Goal: Information Seeking & Learning: Learn about a topic

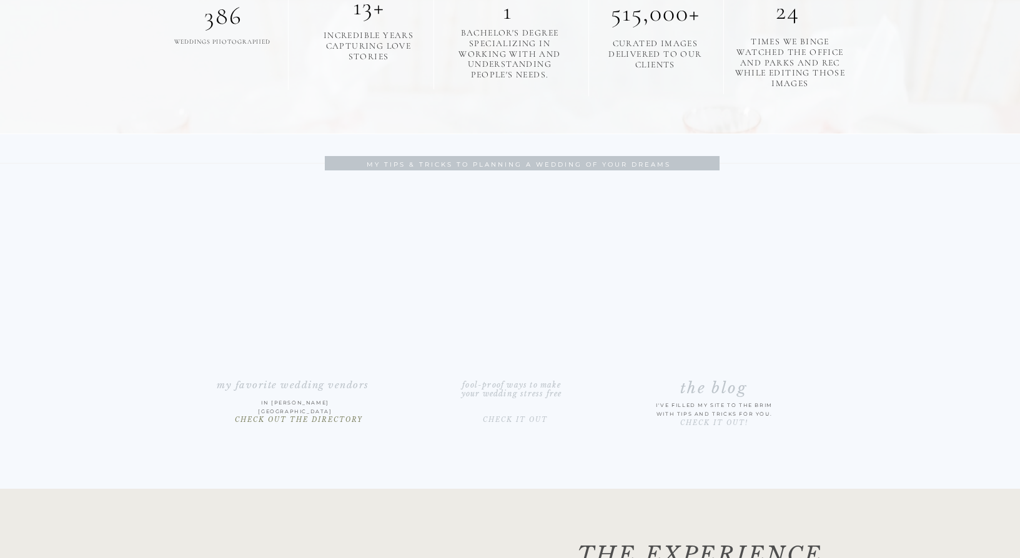
scroll to position [1863, 0]
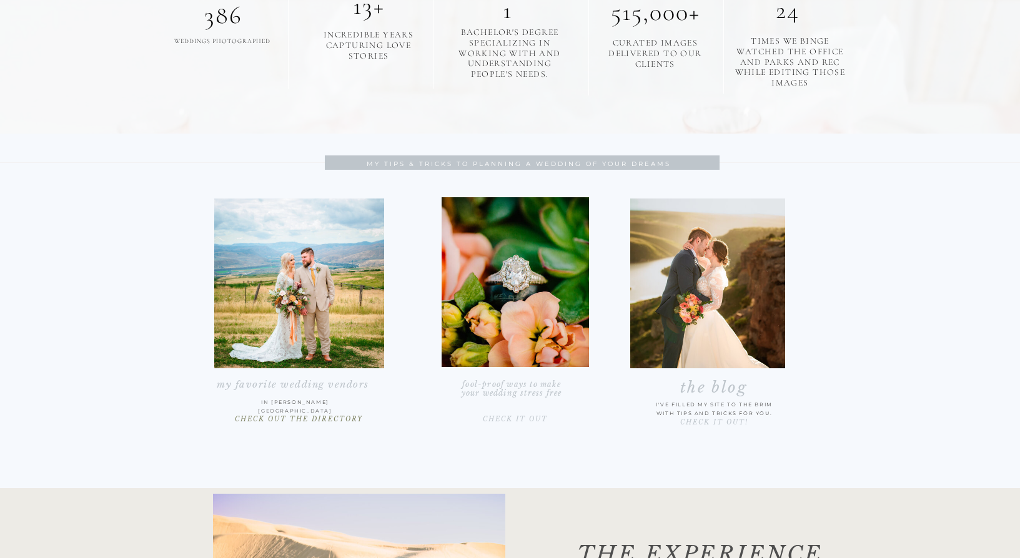
click at [313, 417] on p "CHECK OUT THE DIRECTORY" at bounding box center [299, 423] width 170 height 15
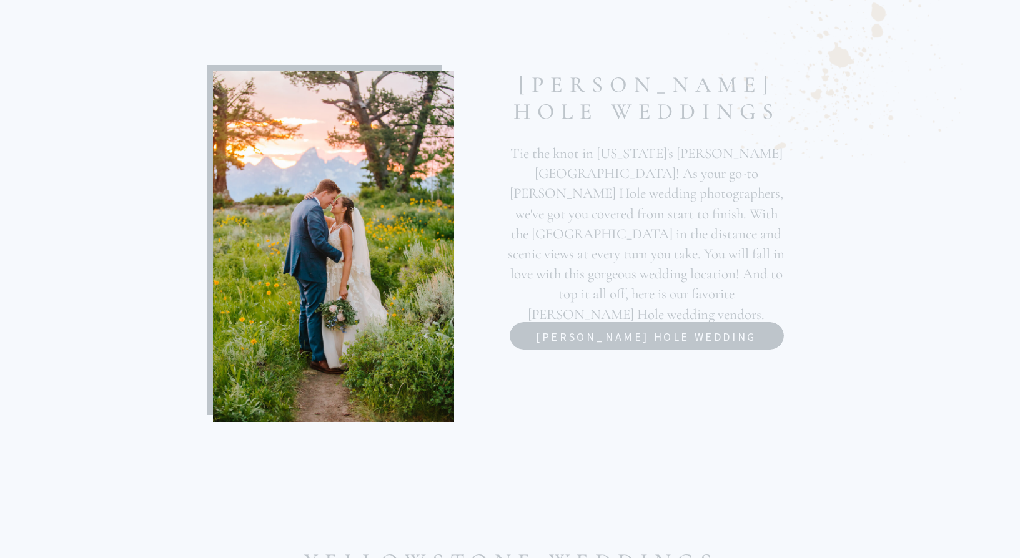
scroll to position [598, 0]
click at [614, 343] on nav "Jackson hole wedding vendors" at bounding box center [646, 336] width 237 height 14
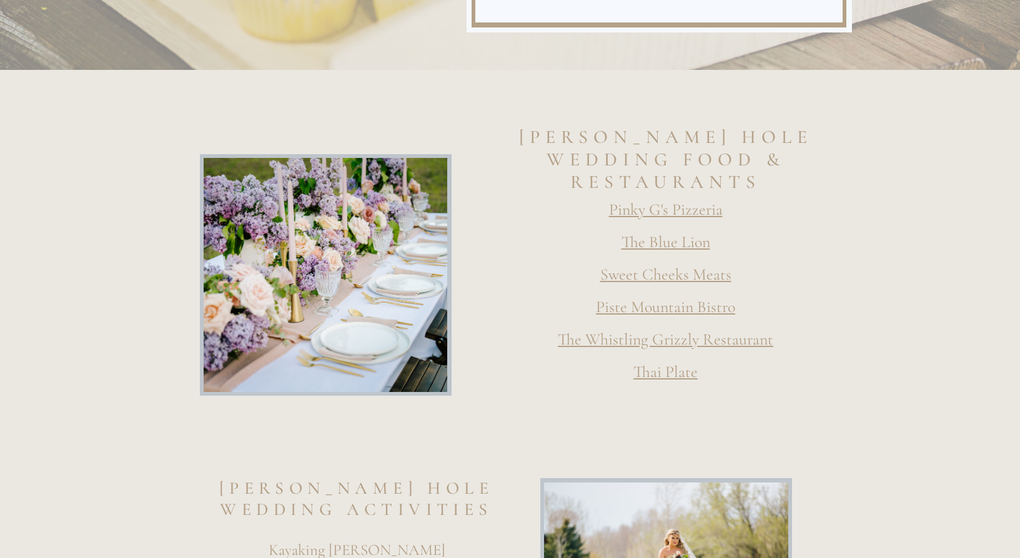
scroll to position [2564, 0]
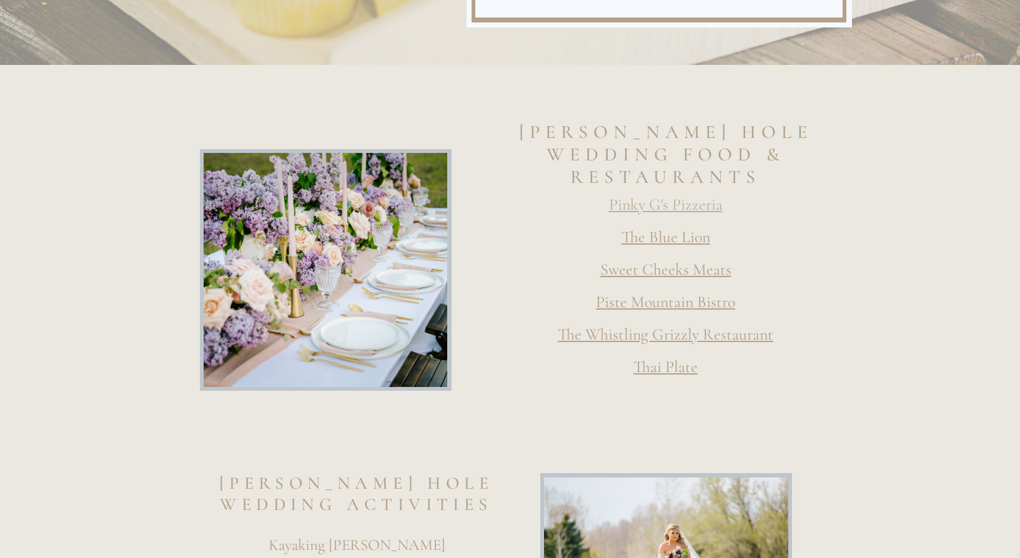
click at [664, 207] on link "Pinky G's Pizzeria" at bounding box center [666, 204] width 114 height 19
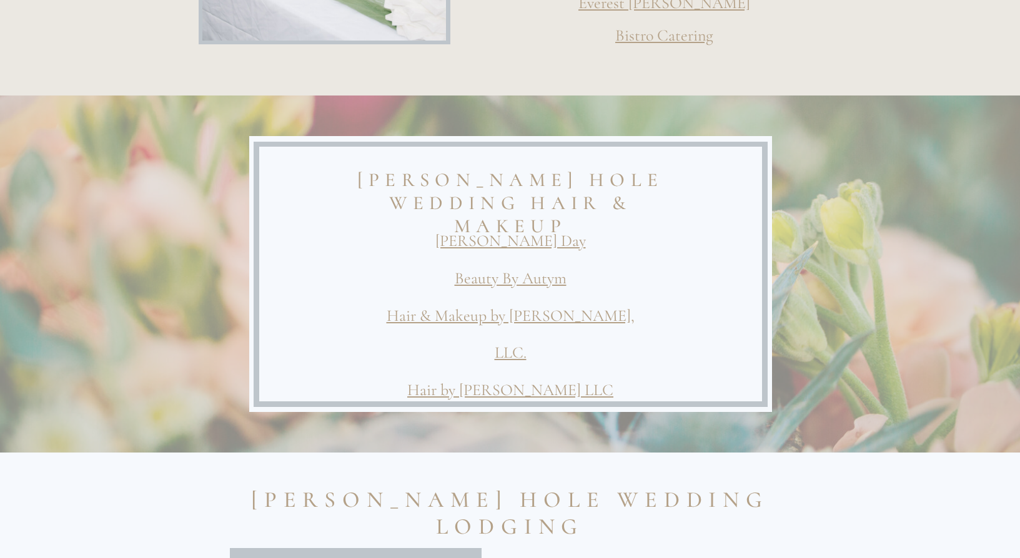
scroll to position [3603, 0]
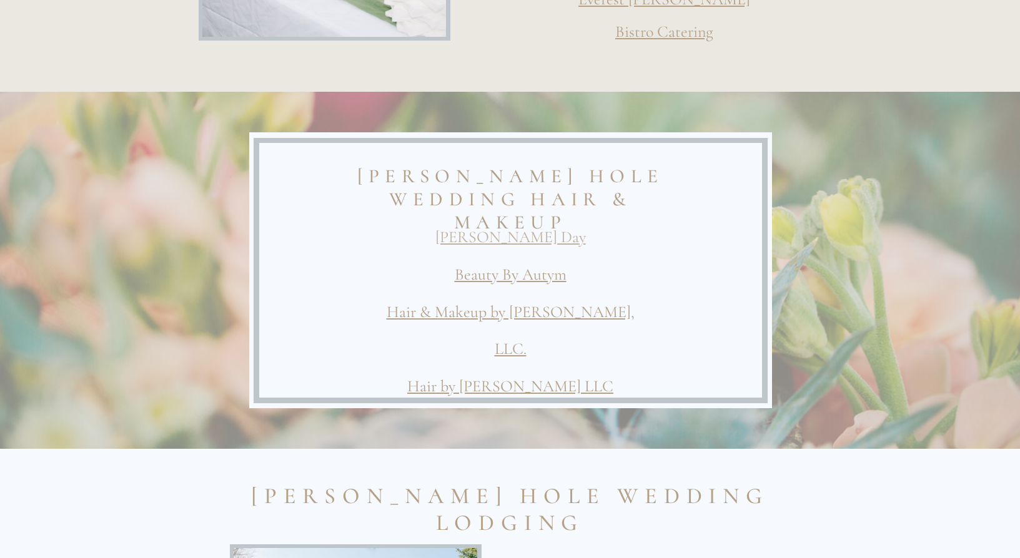
click at [518, 238] on link "[PERSON_NAME] Day" at bounding box center [510, 236] width 150 height 19
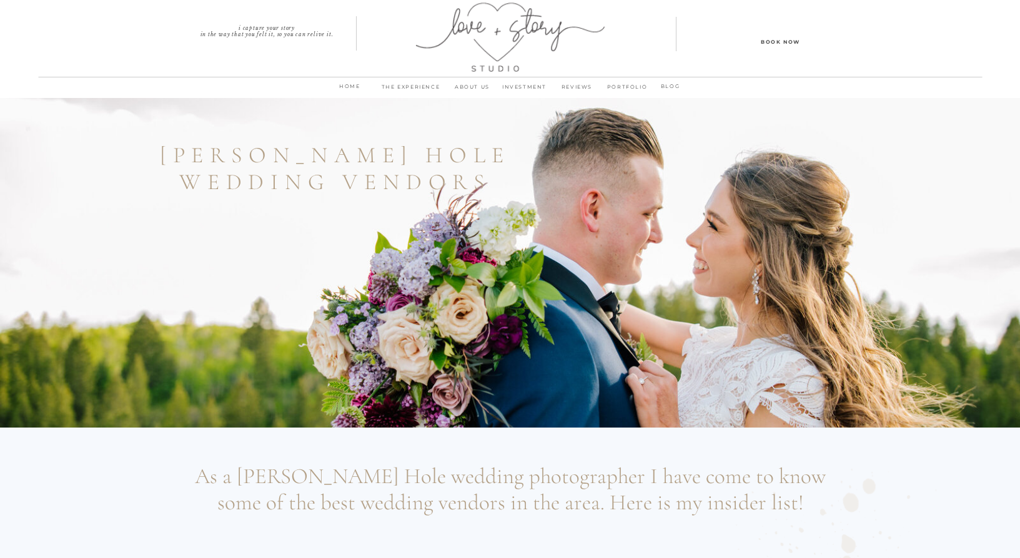
scroll to position [3603, 0]
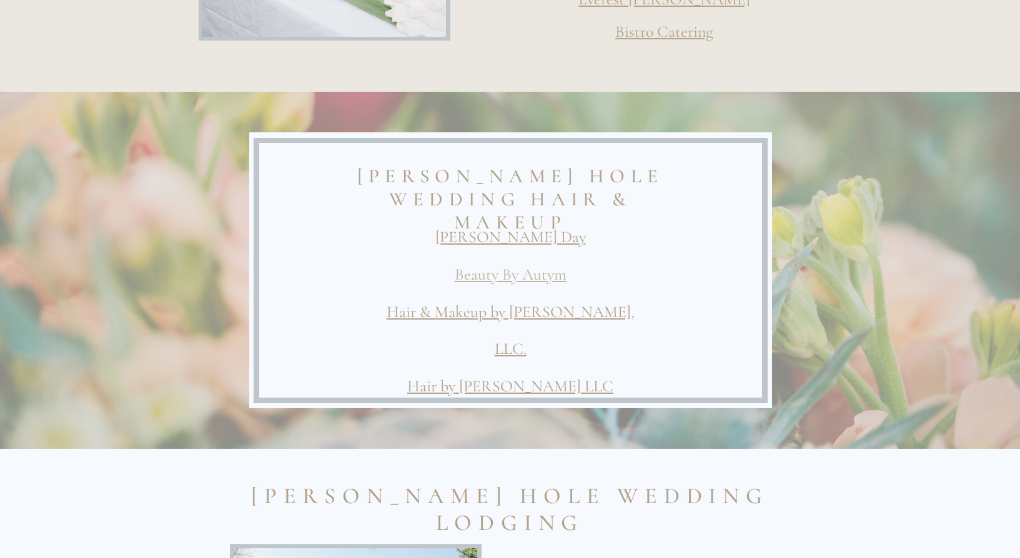
click at [476, 272] on link "Beauty By Autym" at bounding box center [511, 274] width 112 height 19
click at [537, 310] on link "Hair & Makeup by [PERSON_NAME], LLC." at bounding box center [511, 330] width 248 height 57
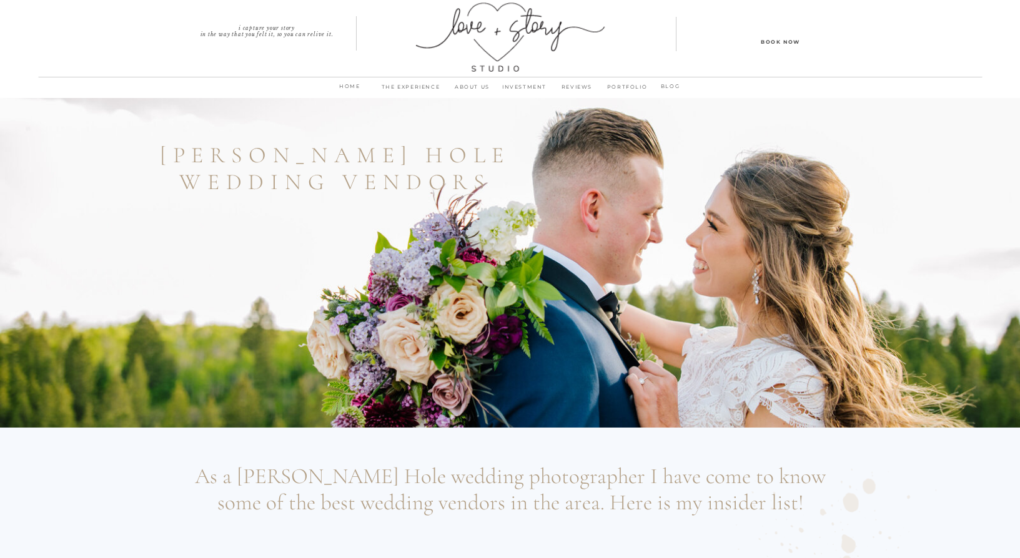
click at [517, 86] on p "INVESTMENT" at bounding box center [524, 90] width 52 height 17
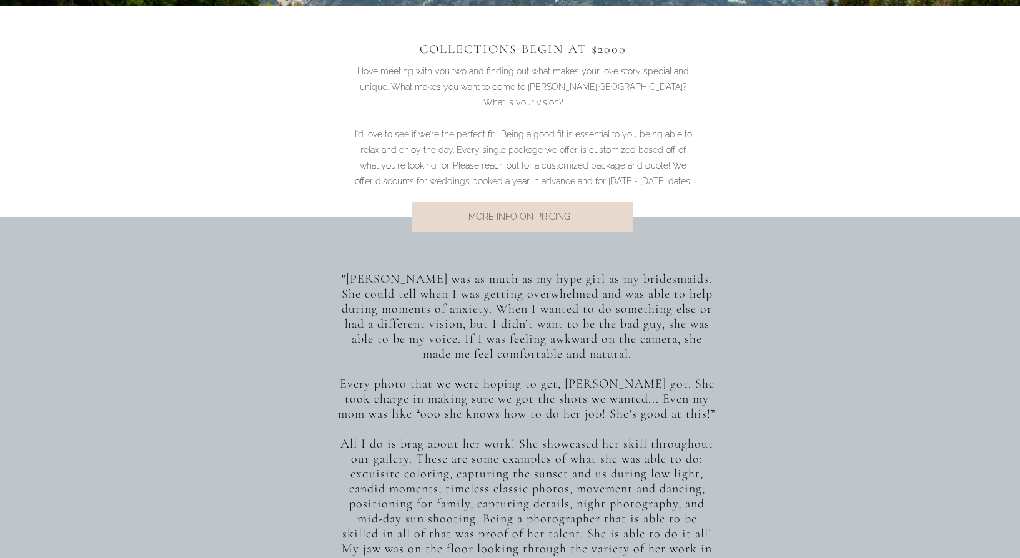
scroll to position [899, 0]
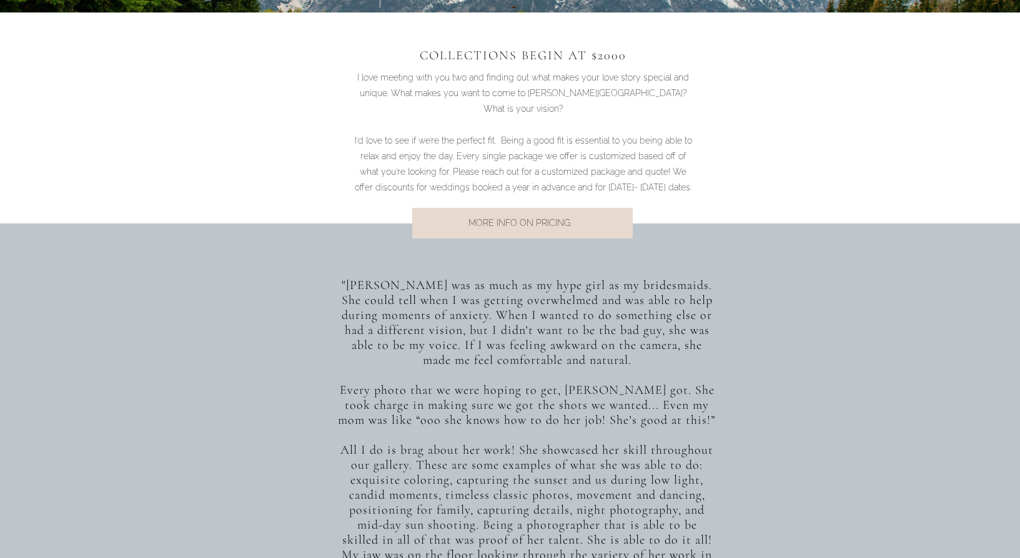
click at [520, 220] on p "MORE INFO ON PRICING" at bounding box center [519, 223] width 253 height 17
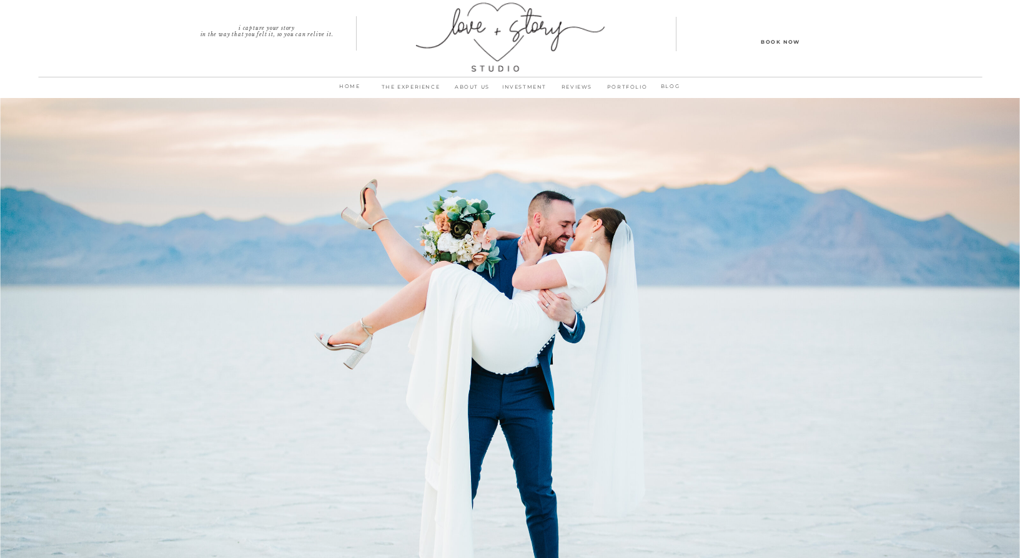
click at [623, 86] on p "PORTFOLIO" at bounding box center [627, 90] width 48 height 17
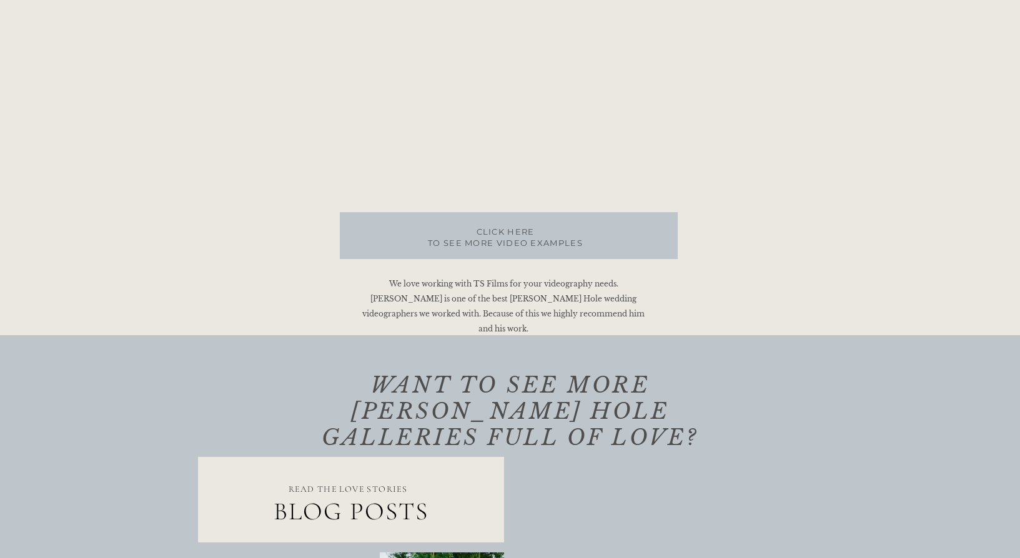
scroll to position [773, 0]
